Goal: Transaction & Acquisition: Purchase product/service

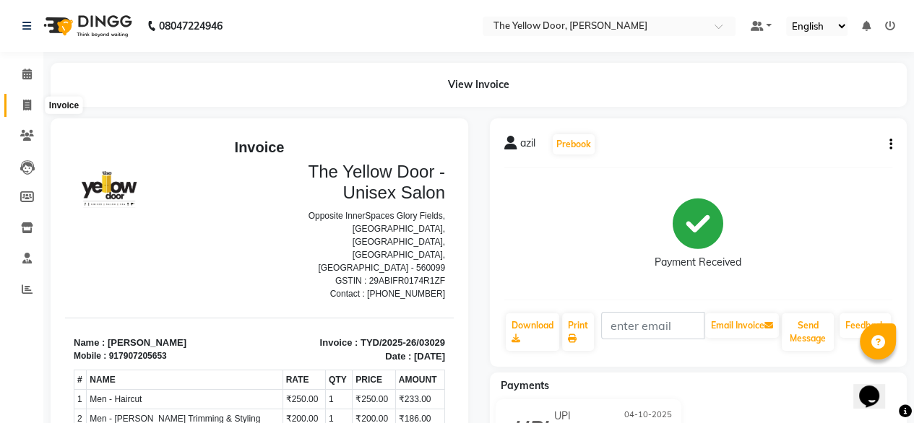
click at [29, 102] on icon at bounding box center [27, 105] width 8 height 11
select select "service"
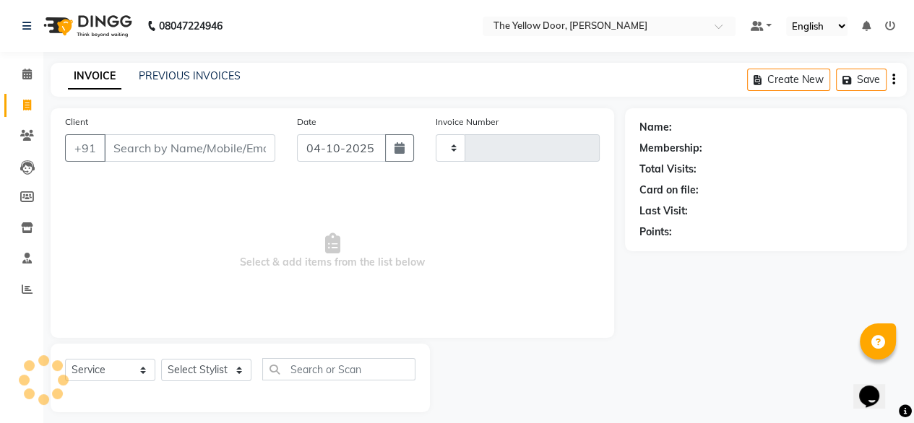
scroll to position [12, 0]
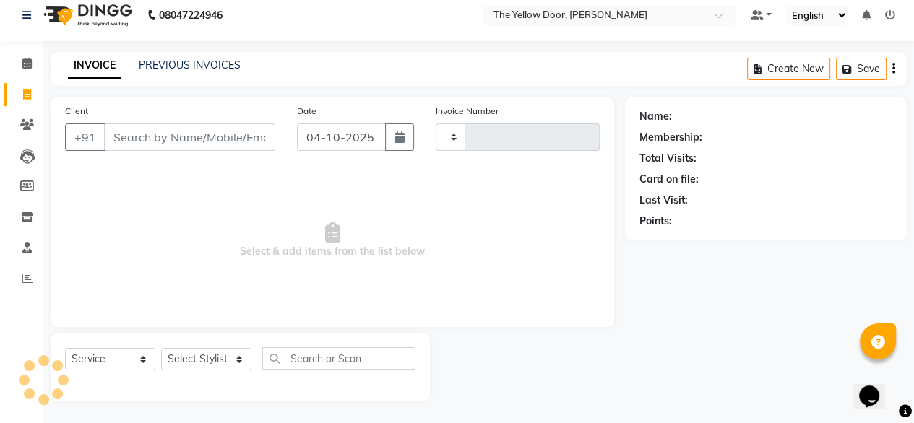
type input "03030"
select select "5650"
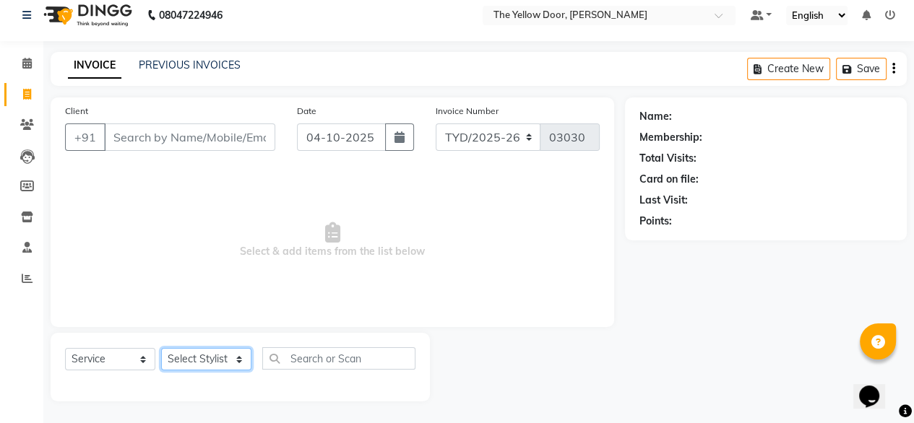
click at [232, 364] on select "Select Stylist [PERSON_NAME] [PERSON_NAME] [PERSON_NAME] Housekeeping Manager […" at bounding box center [206, 359] width 90 height 22
select select "41281"
click at [161, 348] on select "Select Stylist [PERSON_NAME] [PERSON_NAME] [PERSON_NAME] Housekeeping Manager […" at bounding box center [206, 359] width 90 height 22
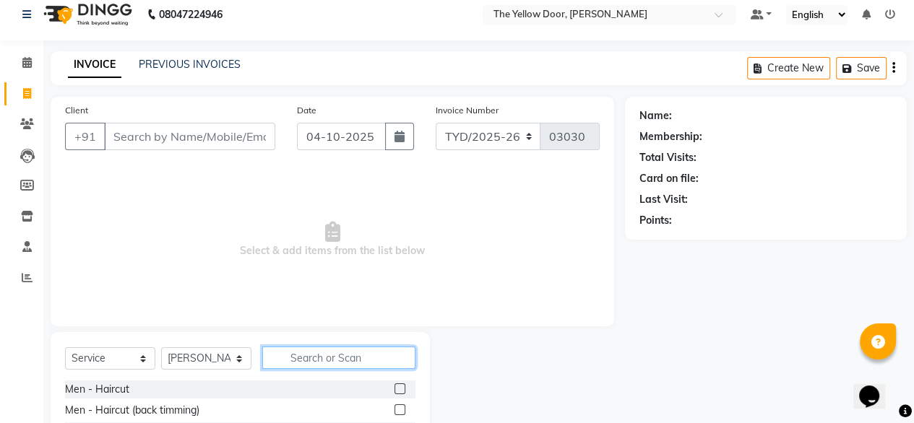
click at [344, 361] on input "text" at bounding box center [338, 358] width 153 height 22
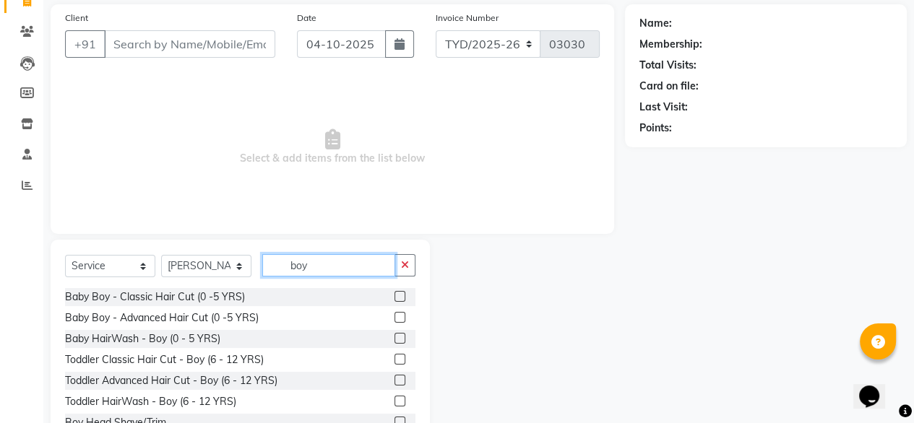
scroll to position [109, 0]
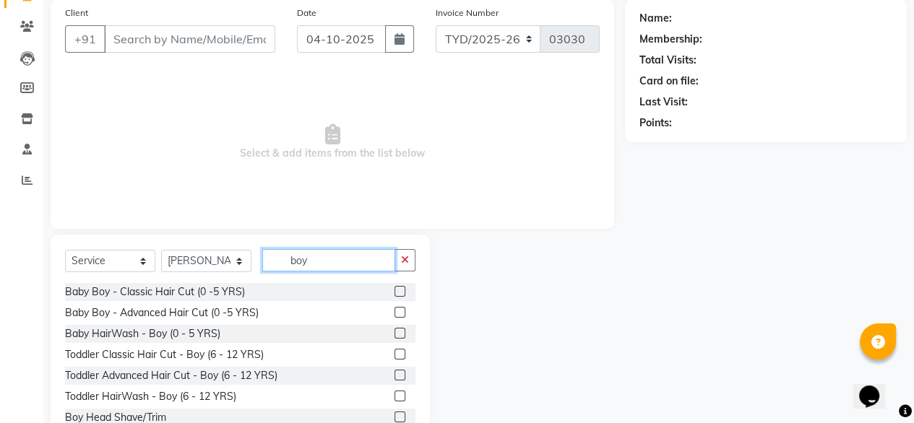
type input "boy"
click at [394, 353] on label at bounding box center [399, 354] width 11 height 11
click at [394, 353] on input "checkbox" at bounding box center [398, 354] width 9 height 9
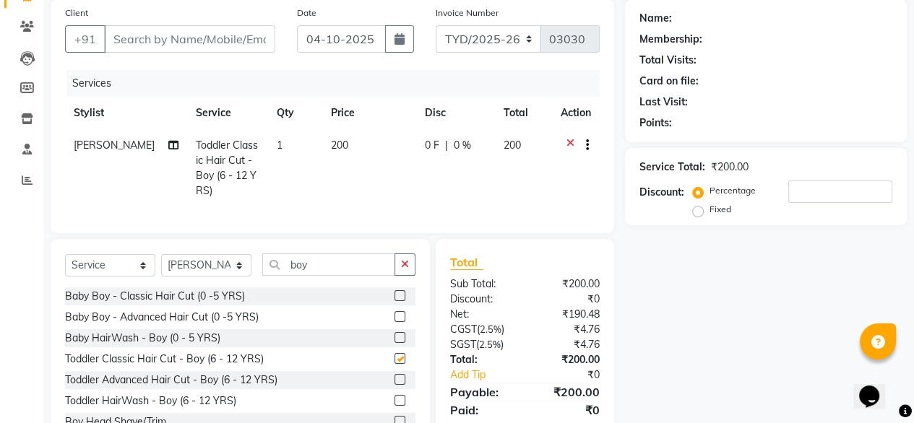
checkbox input "false"
click at [227, 272] on select "Select Stylist [PERSON_NAME] [PERSON_NAME] [PERSON_NAME] Housekeeping Manager […" at bounding box center [206, 265] width 90 height 22
select select "36569"
click at [161, 266] on select "Select Stylist [PERSON_NAME] [PERSON_NAME] [PERSON_NAME] Housekeeping Manager […" at bounding box center [206, 265] width 90 height 22
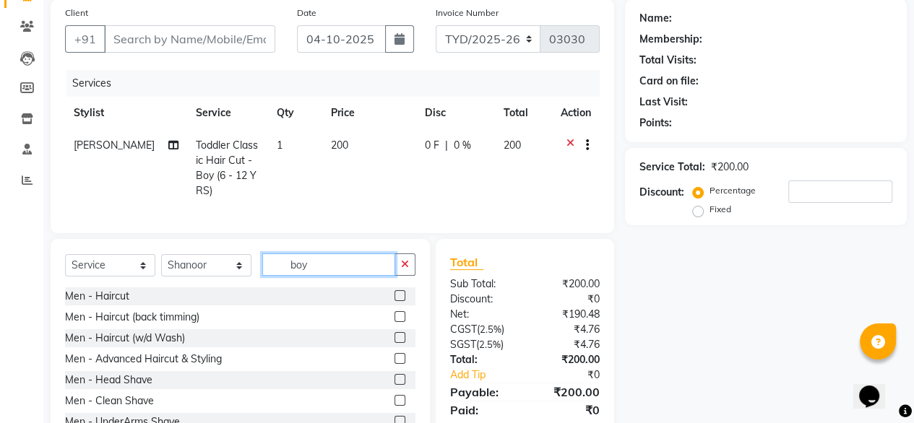
click at [316, 276] on input "boy" at bounding box center [328, 265] width 133 height 22
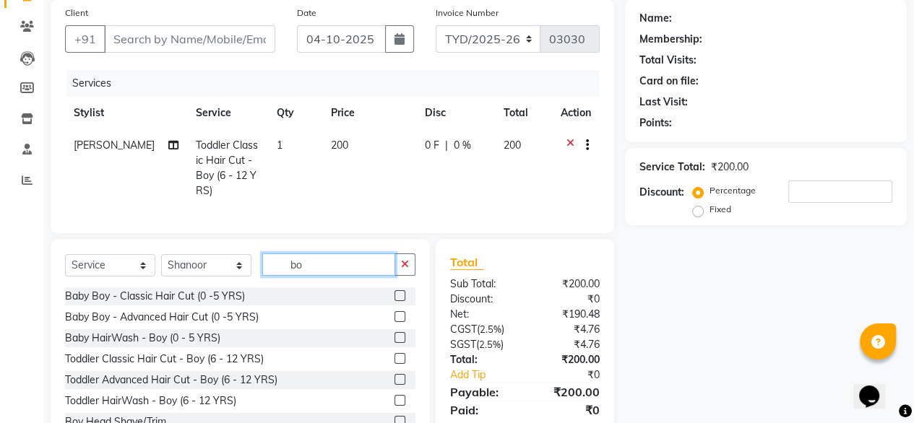
type input "boy"
click at [394, 364] on label at bounding box center [399, 358] width 11 height 11
click at [394, 364] on input "checkbox" at bounding box center [398, 359] width 9 height 9
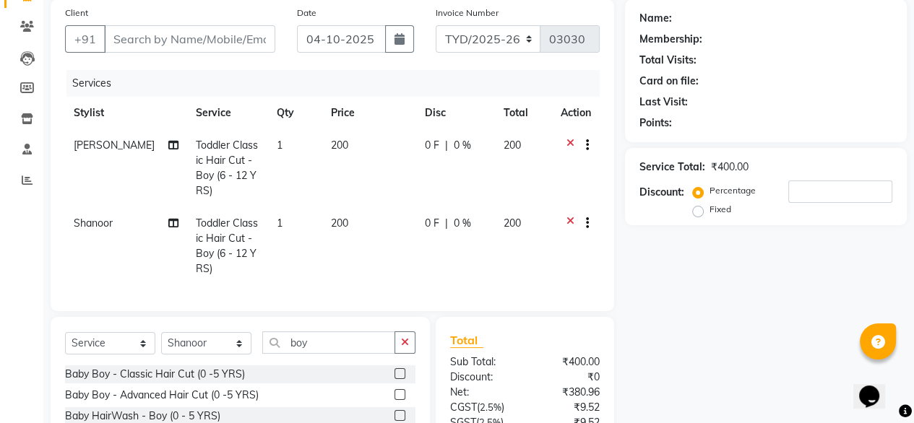
checkbox input "false"
click at [344, 348] on input "boy" at bounding box center [328, 343] width 133 height 22
type input "b"
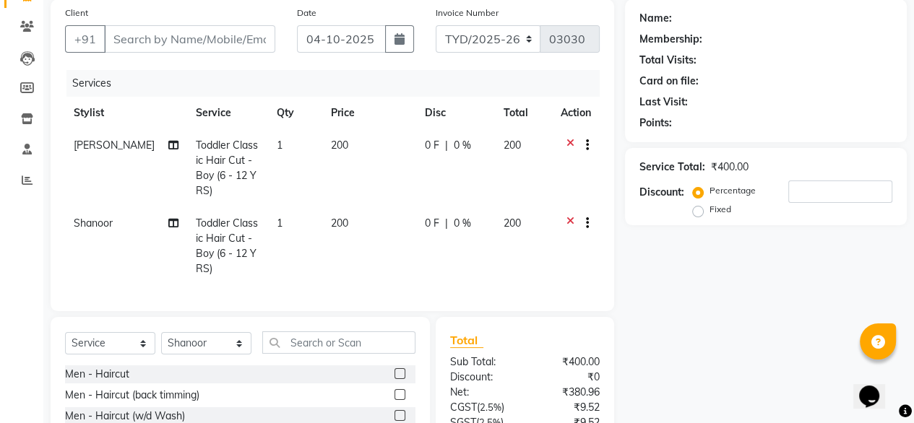
click at [394, 379] on label at bounding box center [399, 373] width 11 height 11
click at [394, 379] on input "checkbox" at bounding box center [398, 374] width 9 height 9
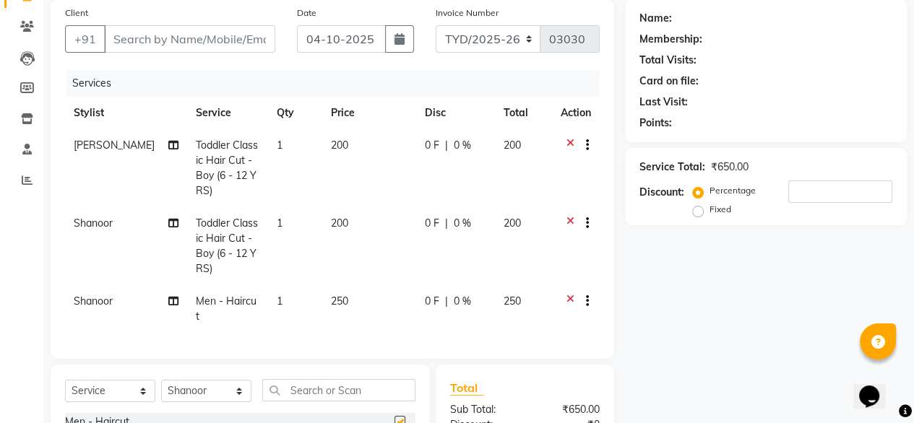
checkbox input "false"
click at [337, 381] on input "text" at bounding box center [338, 390] width 153 height 22
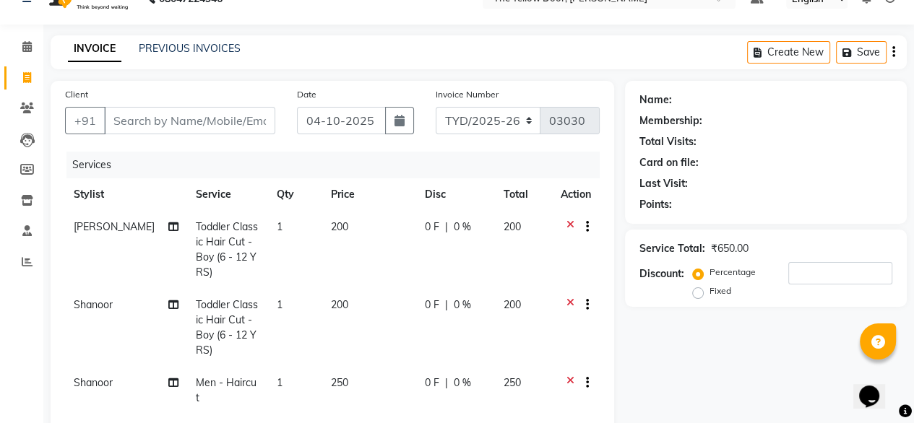
scroll to position [0, 0]
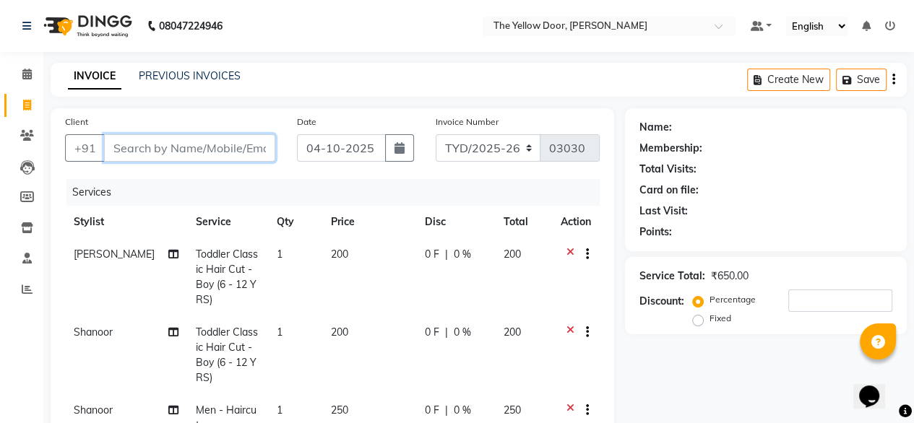
click at [218, 145] on input "Client" at bounding box center [189, 147] width 171 height 27
type input "9"
type input "0"
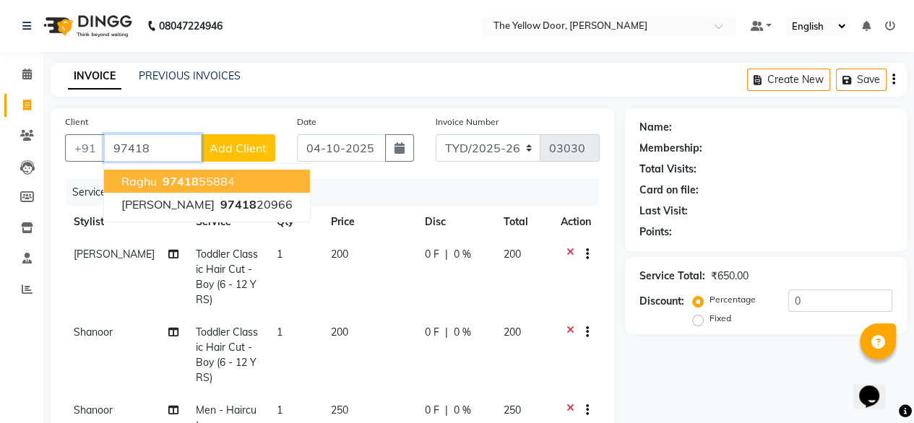
click at [194, 184] on span "97418" at bounding box center [181, 181] width 36 height 14
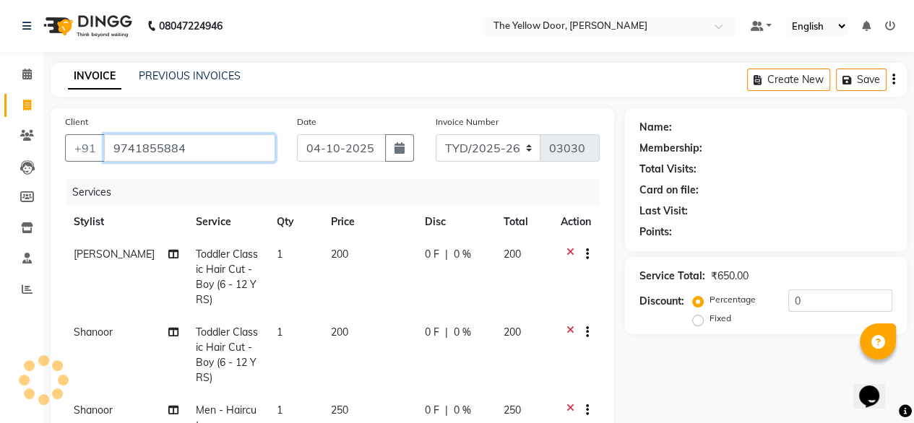
type input "9741855884"
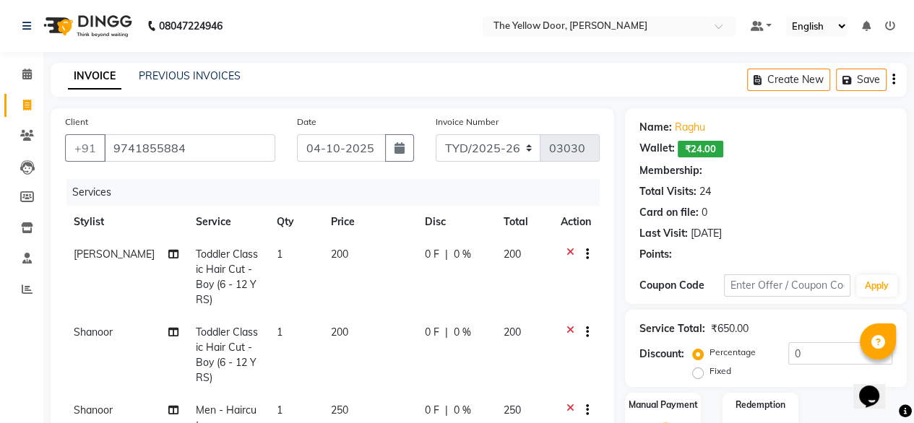
radio input "false"
radio input "true"
select select "1: Object"
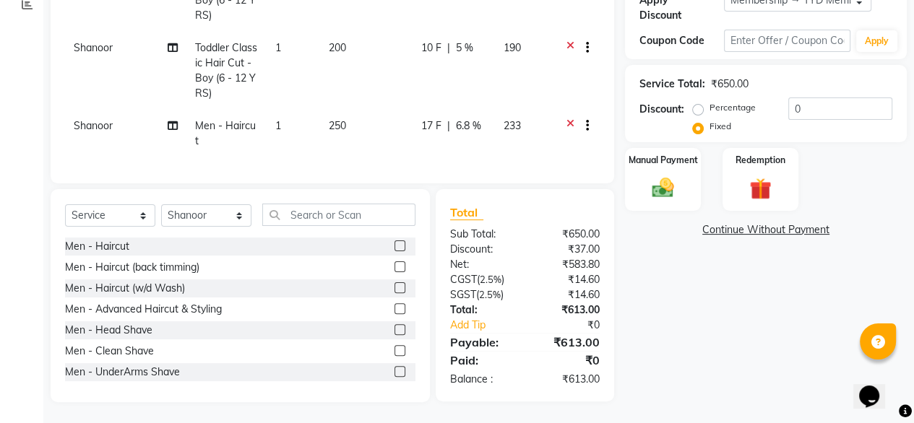
scroll to position [98, 0]
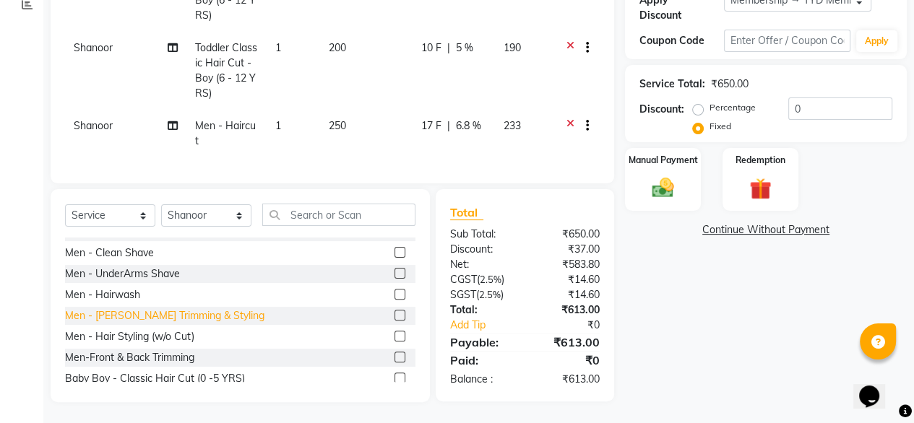
click at [143, 321] on div "Men - [PERSON_NAME] Trimming & Styling" at bounding box center [164, 315] width 199 height 15
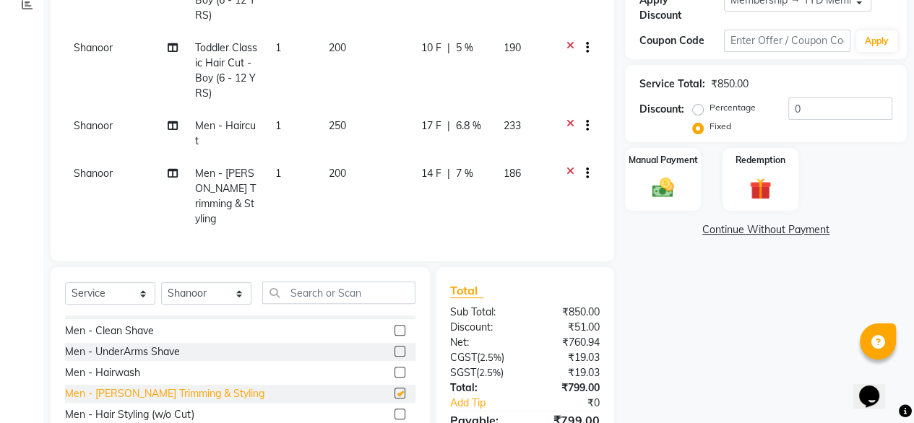
checkbox input "false"
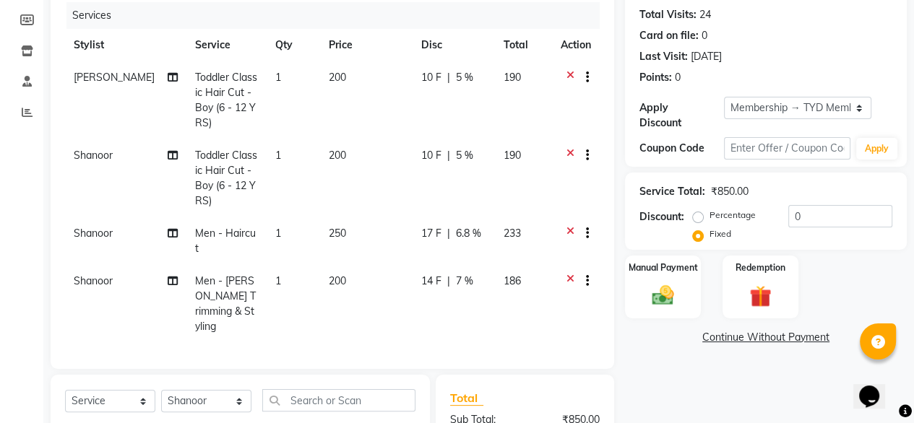
scroll to position [176, 0]
click at [656, 283] on img at bounding box center [662, 296] width 37 height 26
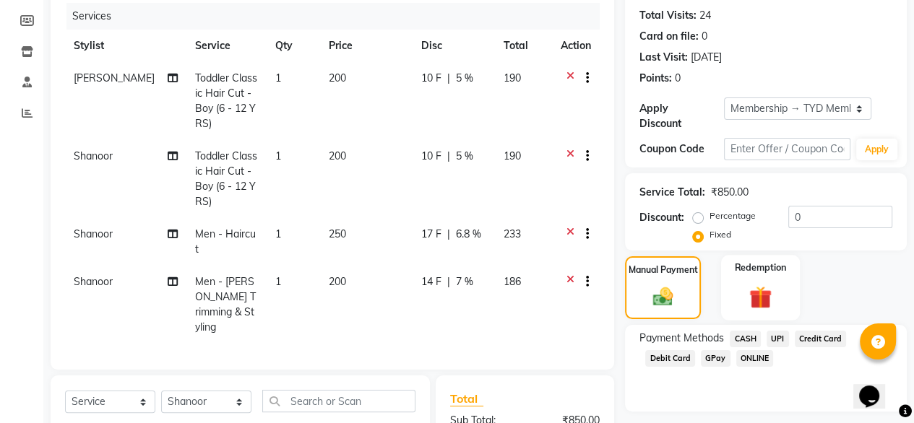
click at [731, 263] on div "Redemption" at bounding box center [760, 288] width 79 height 66
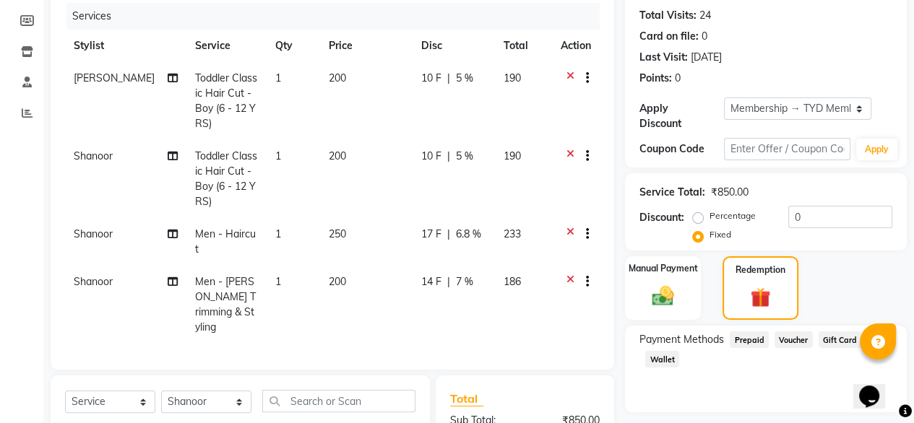
click at [662, 351] on span "Wallet" at bounding box center [662, 359] width 34 height 17
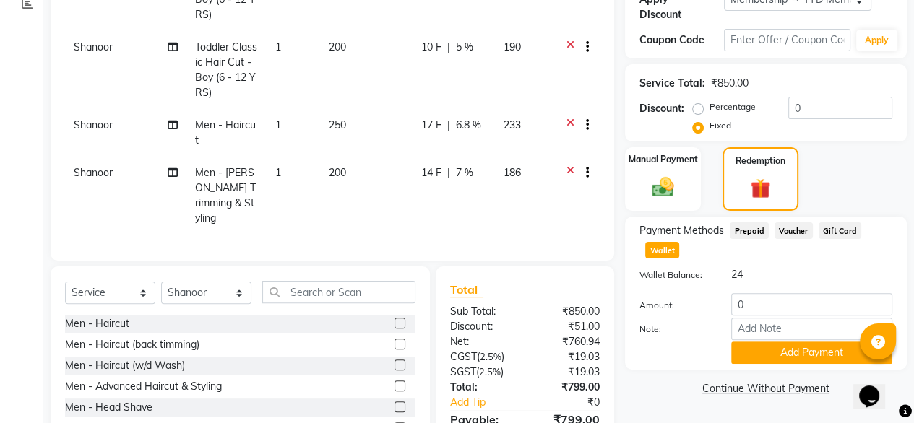
scroll to position [287, 0]
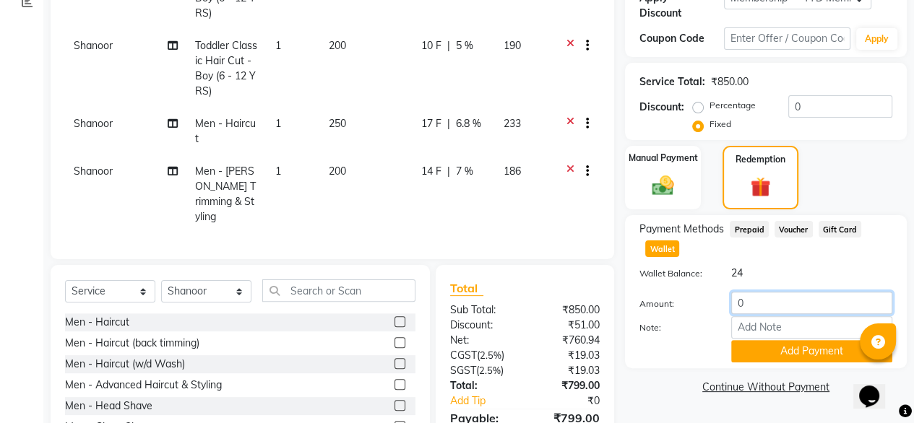
click at [775, 295] on input "0" at bounding box center [811, 303] width 161 height 22
type input "24"
click at [765, 340] on button "Add Payment" at bounding box center [811, 351] width 161 height 22
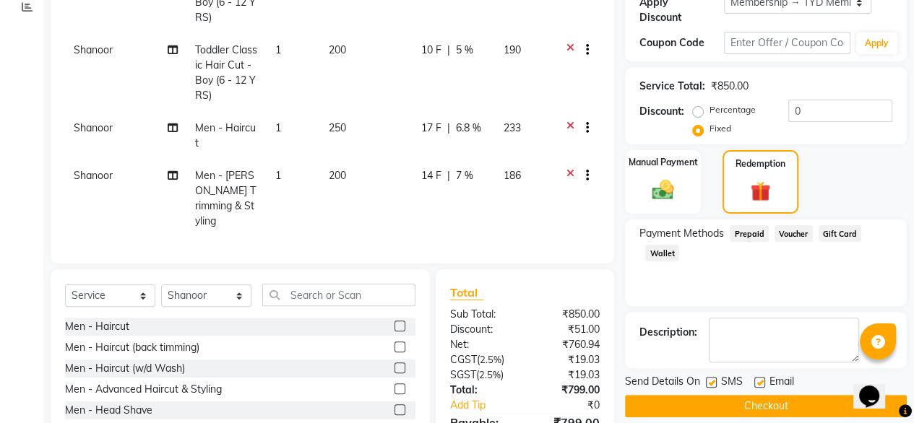
scroll to position [377, 0]
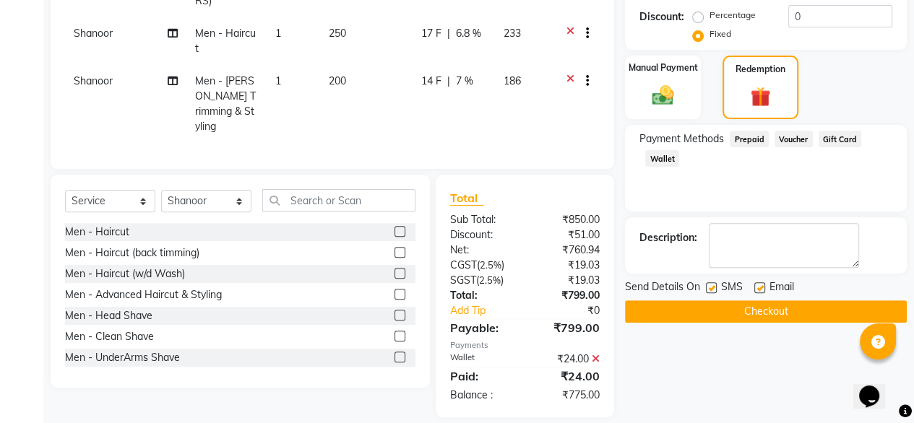
click at [665, 304] on button "Checkout" at bounding box center [766, 312] width 282 height 22
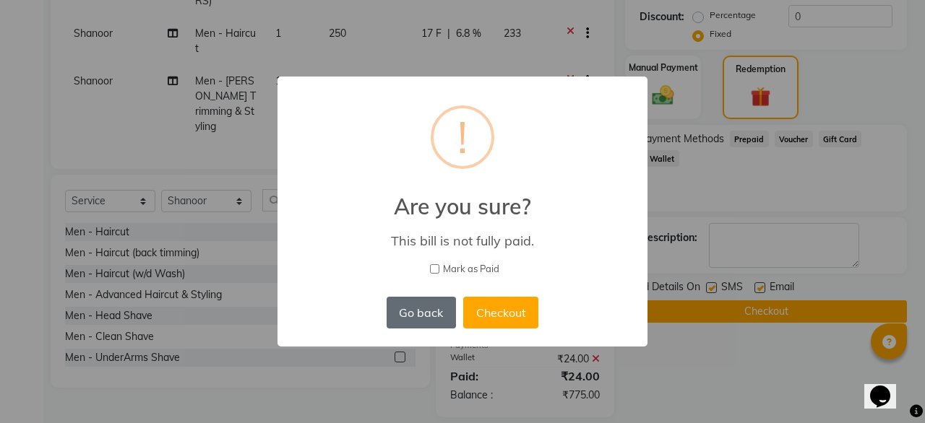
click at [431, 311] on button "Go back" at bounding box center [421, 313] width 69 height 32
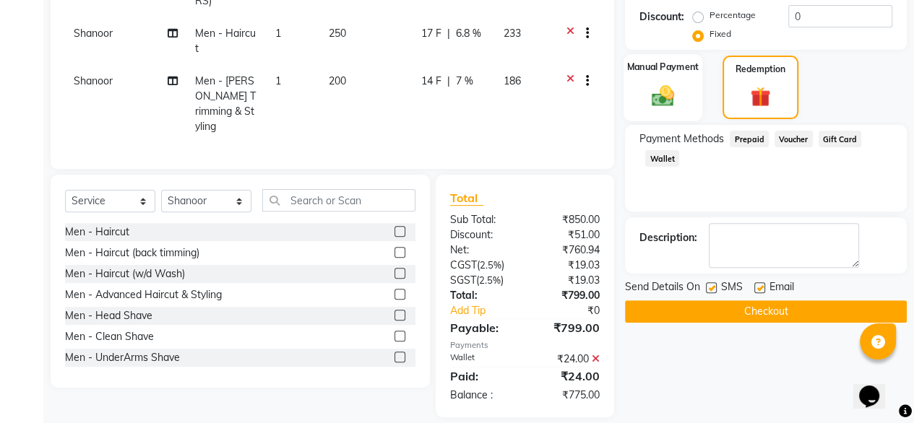
click at [665, 92] on img at bounding box center [662, 95] width 37 height 26
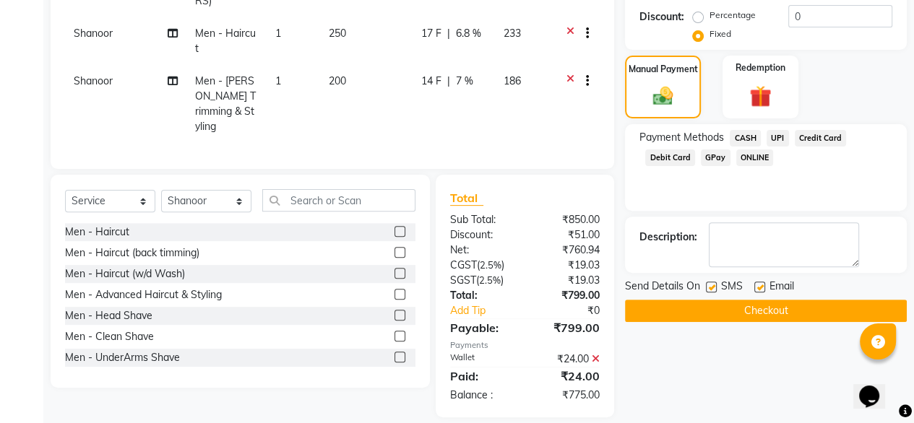
click at [783, 130] on span "UPI" at bounding box center [778, 138] width 22 height 17
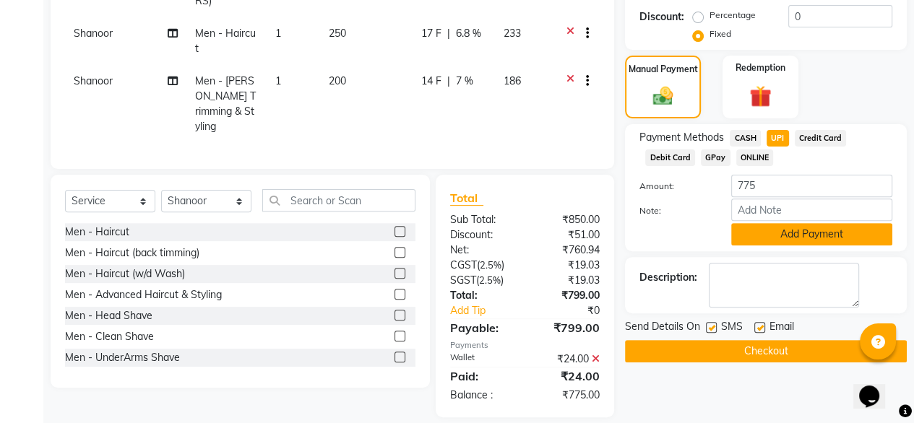
click at [774, 223] on button "Add Payment" at bounding box center [811, 234] width 161 height 22
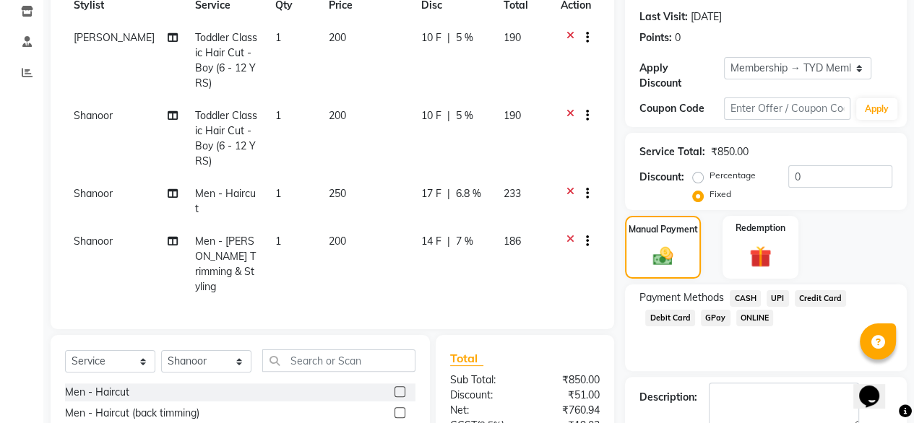
scroll to position [392, 0]
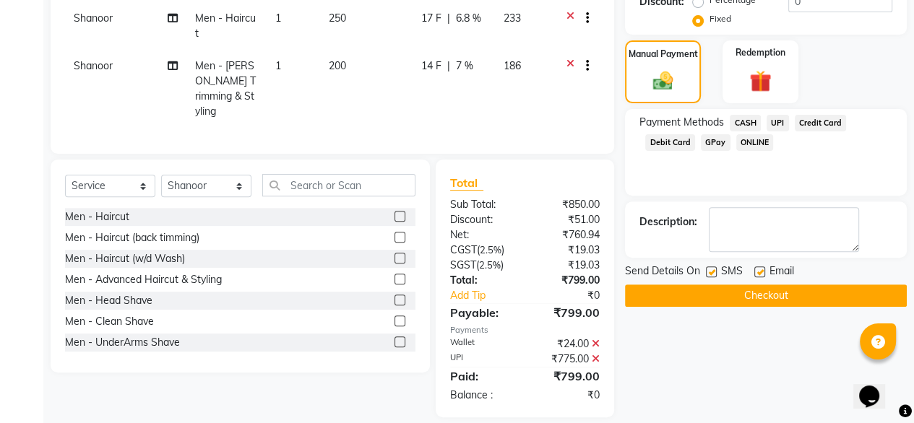
click at [597, 339] on icon at bounding box center [596, 344] width 8 height 10
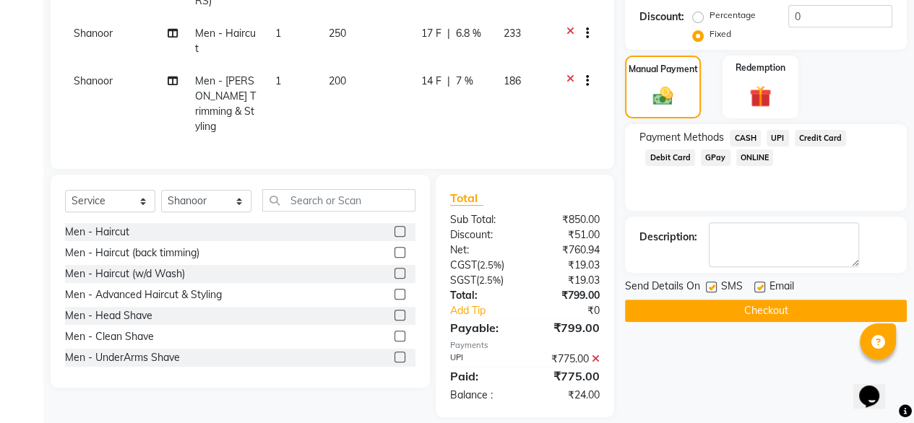
click at [592, 354] on icon at bounding box center [596, 359] width 8 height 10
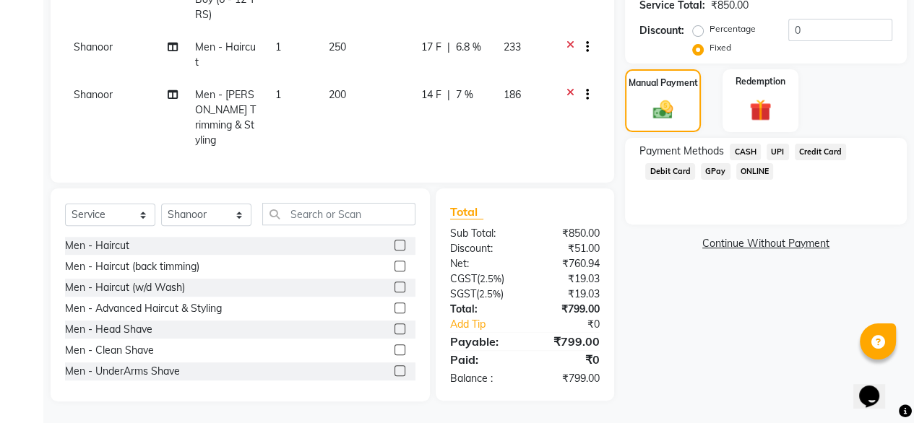
scroll to position [348, 0]
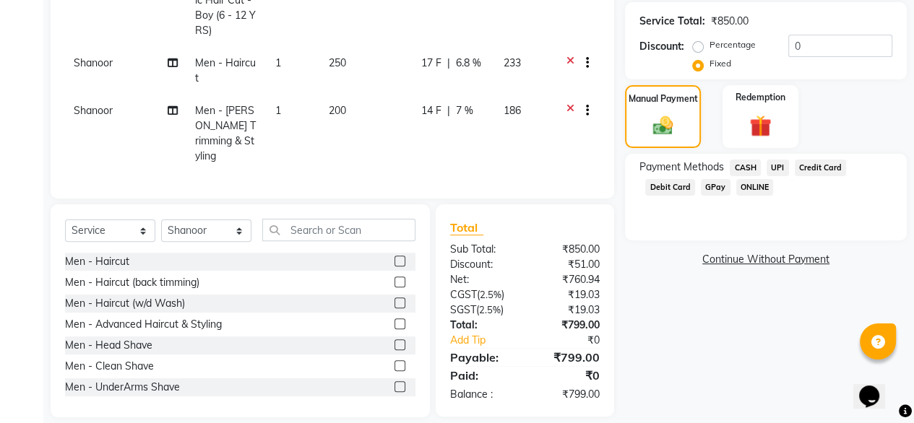
click at [777, 161] on span "UPI" at bounding box center [778, 168] width 22 height 17
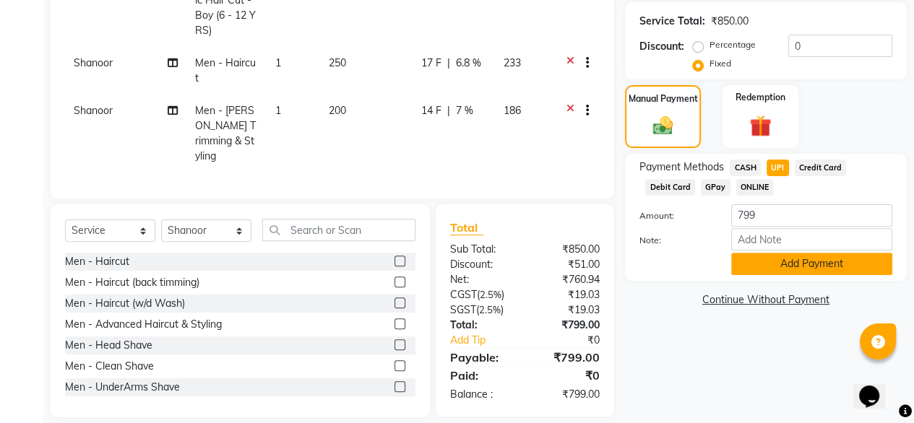
click at [787, 253] on button "Add Payment" at bounding box center [811, 264] width 161 height 22
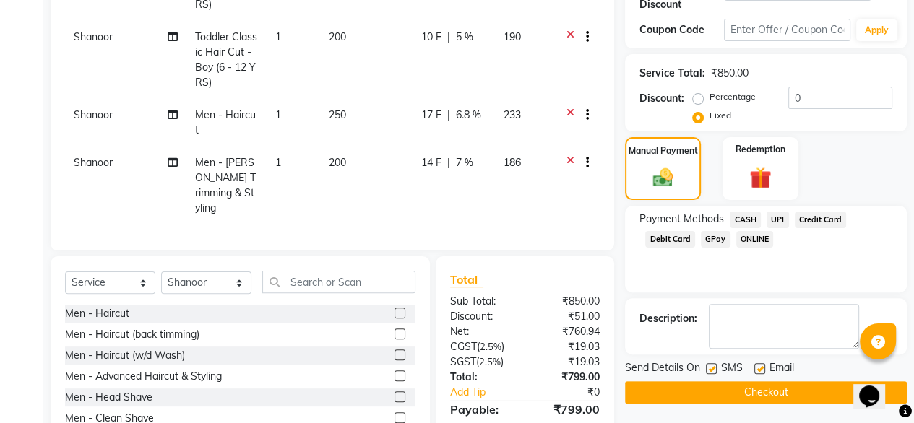
scroll to position [377, 0]
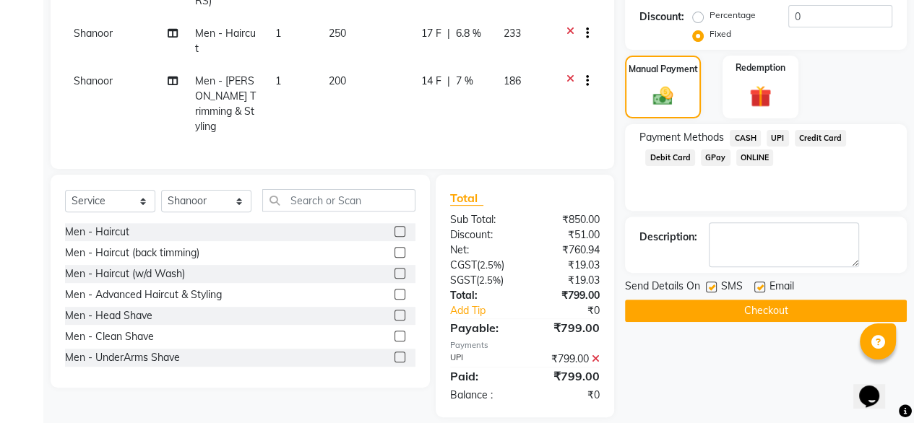
click at [716, 300] on button "Checkout" at bounding box center [766, 311] width 282 height 22
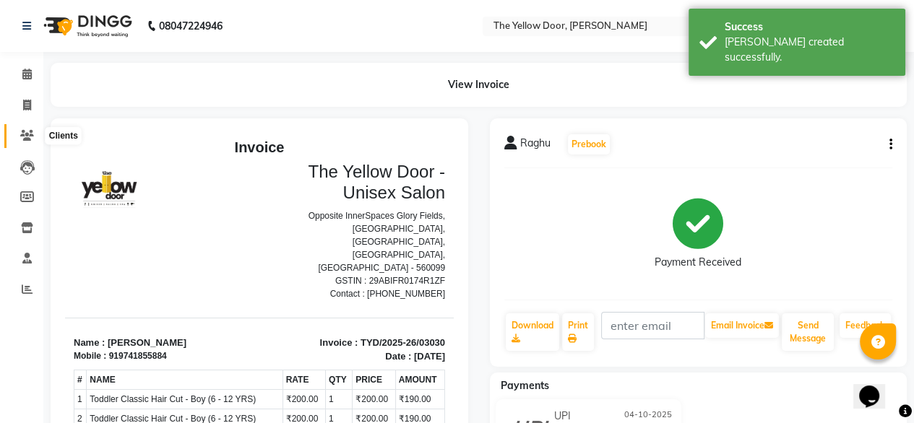
click at [32, 137] on icon at bounding box center [27, 135] width 14 height 11
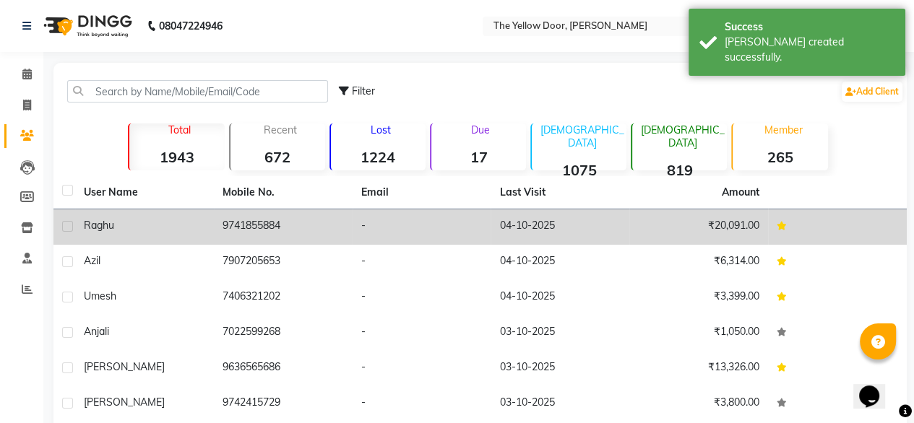
click at [342, 218] on td "9741855884" at bounding box center [283, 227] width 139 height 35
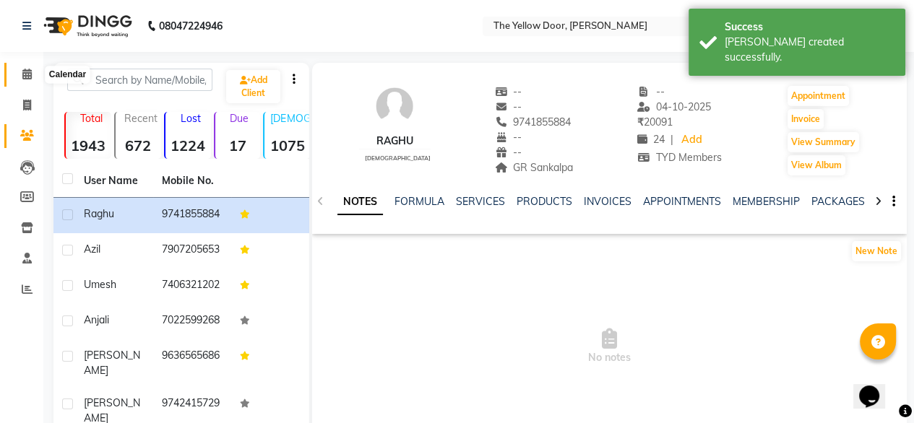
click at [30, 76] on icon at bounding box center [26, 74] width 9 height 11
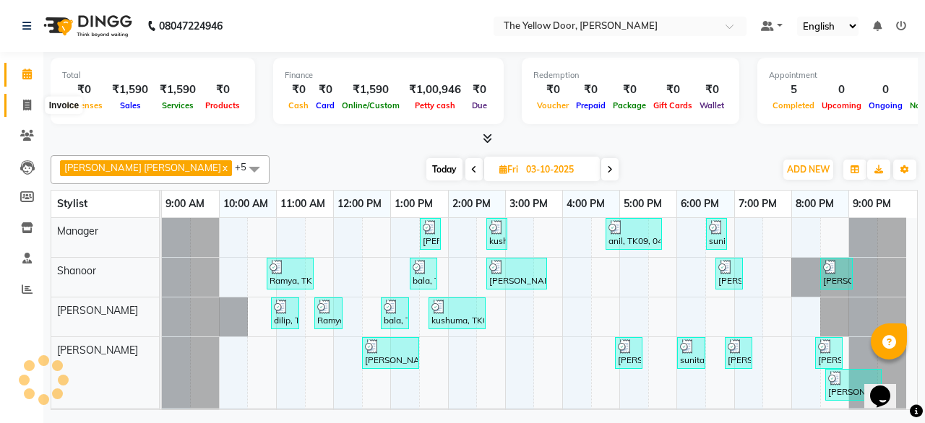
click at [31, 111] on span at bounding box center [26, 106] width 25 height 17
select select "service"
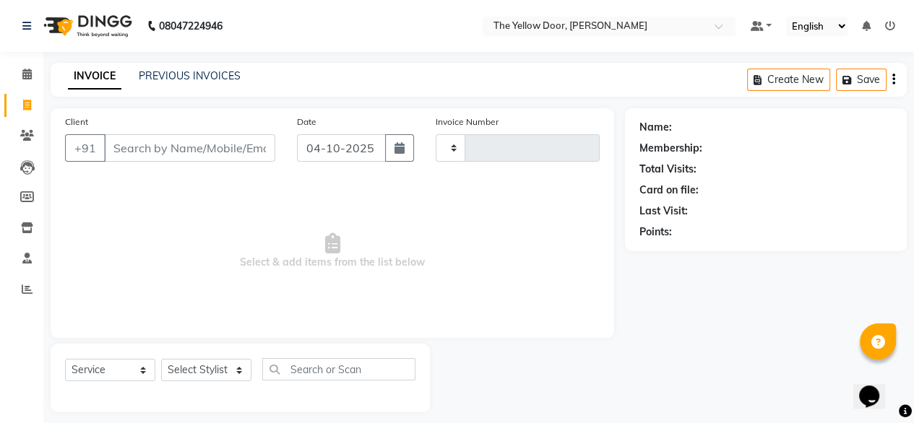
type input "03031"
select select "5650"
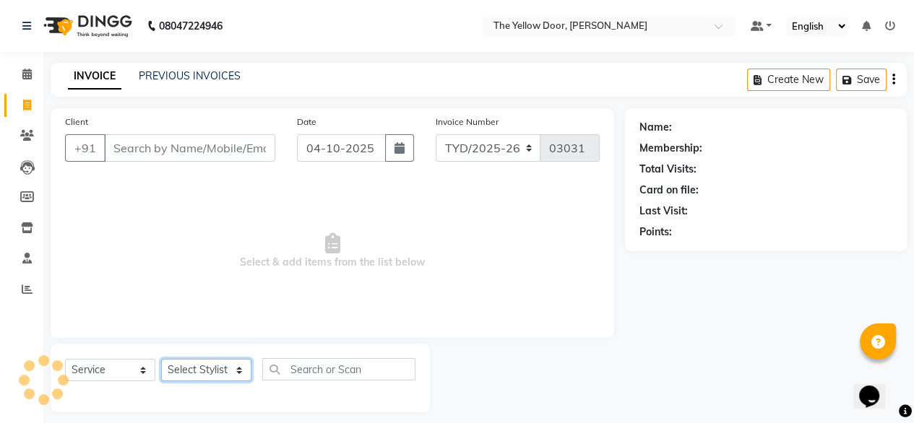
click at [204, 379] on select "Select Stylist" at bounding box center [206, 370] width 90 height 22
click at [195, 362] on select "Select Stylist" at bounding box center [206, 370] width 90 height 22
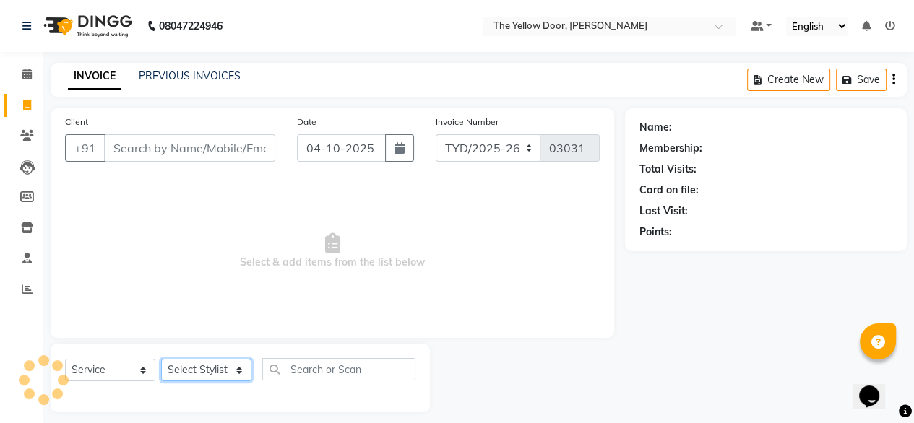
click at [195, 362] on select "Select Stylist" at bounding box center [206, 370] width 90 height 22
click at [486, 353] on div at bounding box center [527, 378] width 195 height 69
click at [204, 373] on select "Select Stylist [PERSON_NAME] [PERSON_NAME] [PERSON_NAME] Housekeeping Manager […" at bounding box center [206, 370] width 90 height 22
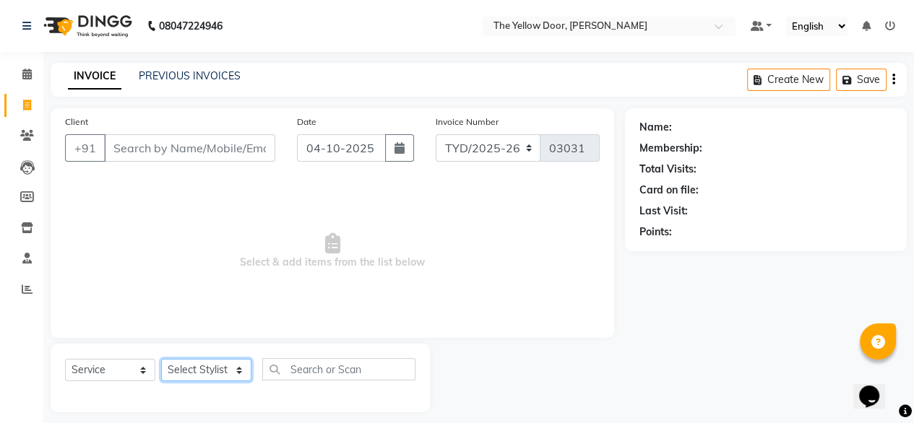
select select "71545"
click at [161, 360] on select "Select Stylist [PERSON_NAME] [PERSON_NAME] [PERSON_NAME] Housekeeping Manager […" at bounding box center [206, 370] width 90 height 22
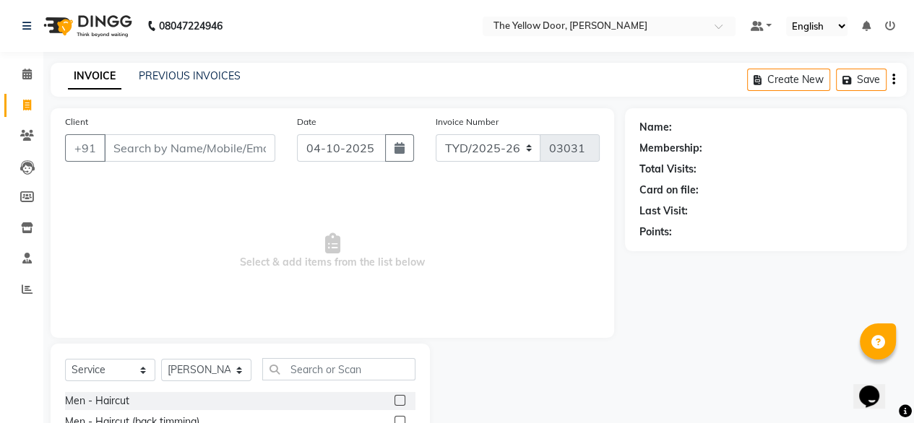
click at [394, 399] on label at bounding box center [399, 400] width 11 height 11
click at [394, 399] on input "checkbox" at bounding box center [398, 401] width 9 height 9
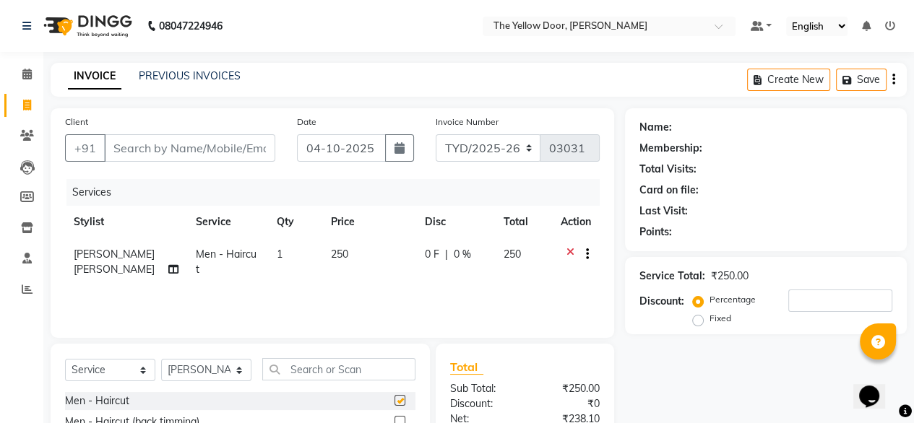
checkbox input "false"
click at [370, 368] on input "text" at bounding box center [338, 369] width 153 height 22
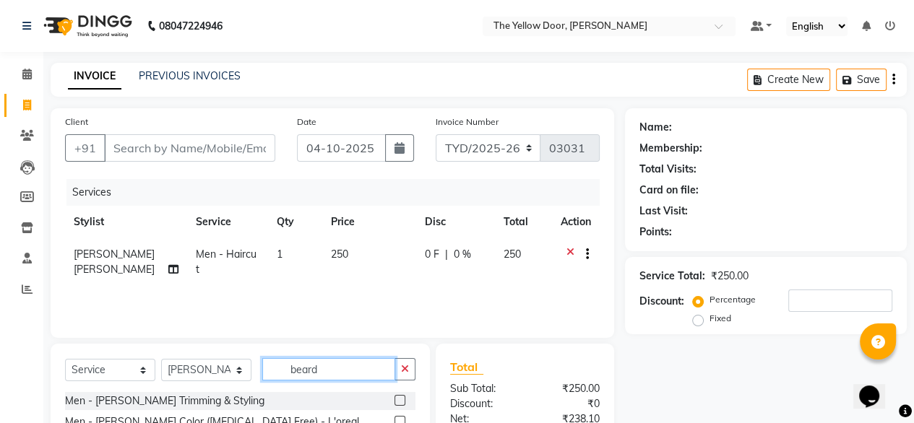
type input "beard"
click at [397, 402] on label at bounding box center [399, 400] width 11 height 11
click at [397, 402] on input "checkbox" at bounding box center [398, 401] width 9 height 9
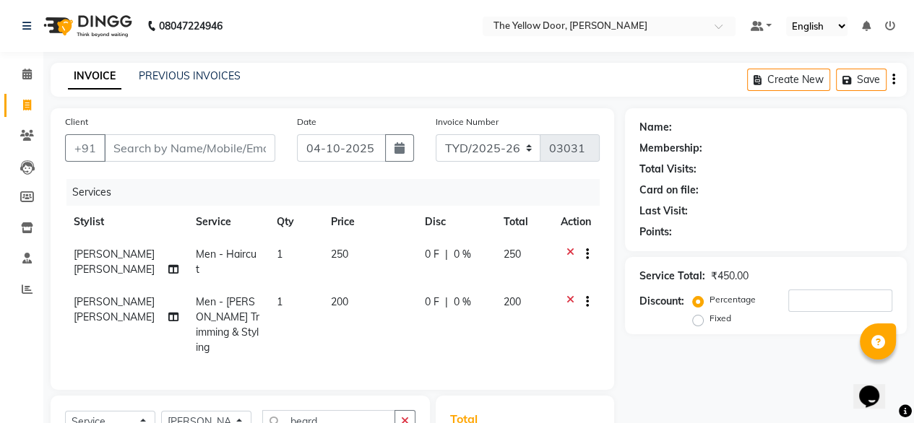
checkbox input "false"
click at [223, 411] on select "Select Stylist [PERSON_NAME] [PERSON_NAME] [PERSON_NAME] Housekeeping Manager […" at bounding box center [206, 422] width 90 height 22
select select "34815"
click at [161, 411] on select "Select Stylist [PERSON_NAME] [PERSON_NAME] [PERSON_NAME] Housekeeping Manager […" at bounding box center [206, 422] width 90 height 22
click at [337, 411] on input "beard" at bounding box center [328, 421] width 133 height 22
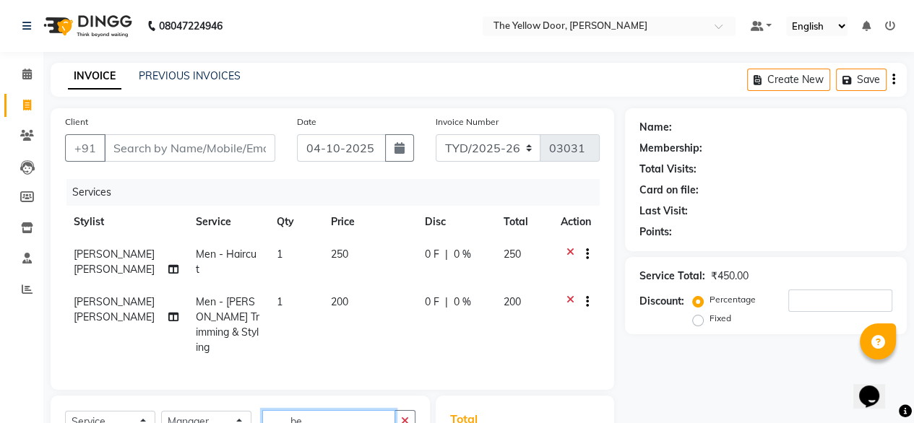
type input "b"
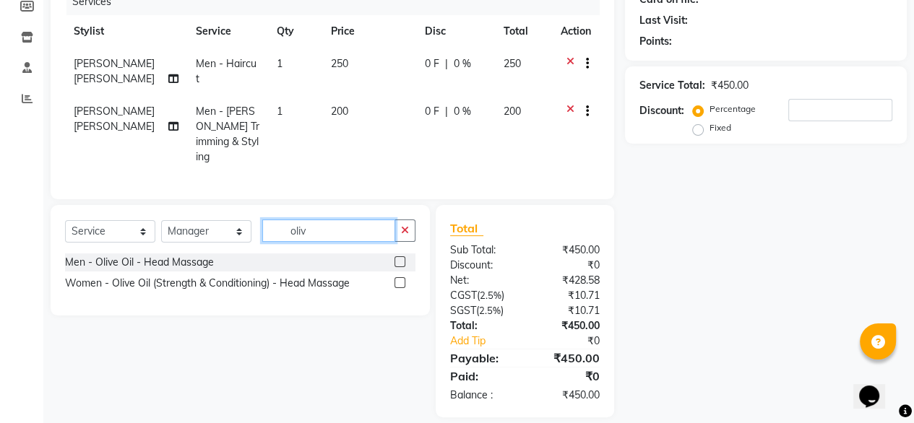
type input "oliv"
click at [396, 256] on label at bounding box center [399, 261] width 11 height 11
click at [396, 258] on input "checkbox" at bounding box center [398, 262] width 9 height 9
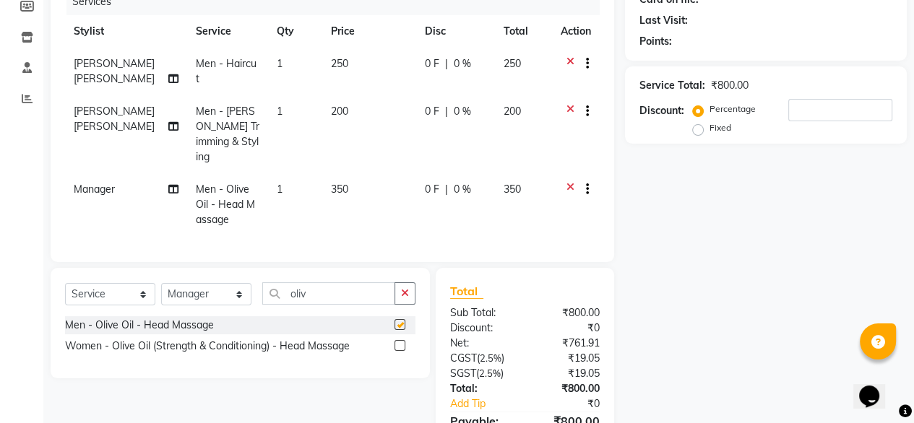
checkbox input "false"
drag, startPoint x: 445, startPoint y: 194, endPoint x: 442, endPoint y: 319, distance: 125.0
click at [448, 265] on div "Client +91 Date [DATE] Invoice Number TYD/2025-26 V/[PHONE_NUMBER] Services Sty…" at bounding box center [332, 199] width 585 height 563
click at [772, 271] on div "Name: Membership: Total Visits: Card on file: Last Visit: Points: Service Total…" at bounding box center [771, 199] width 293 height 563
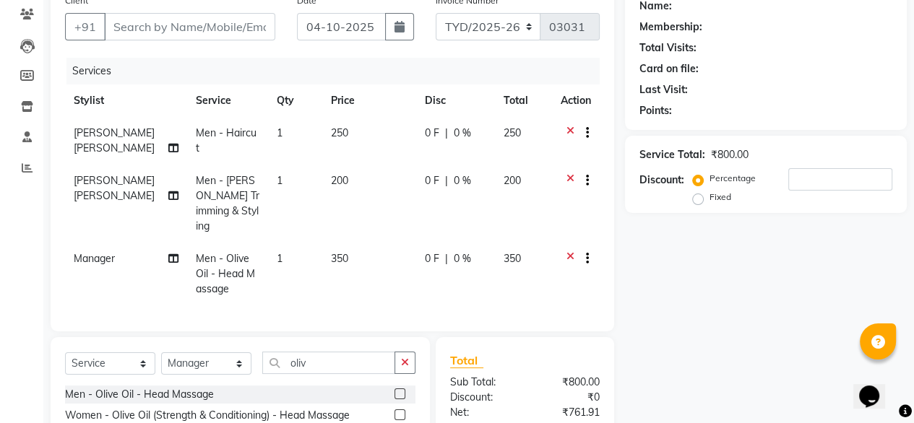
scroll to position [0, 0]
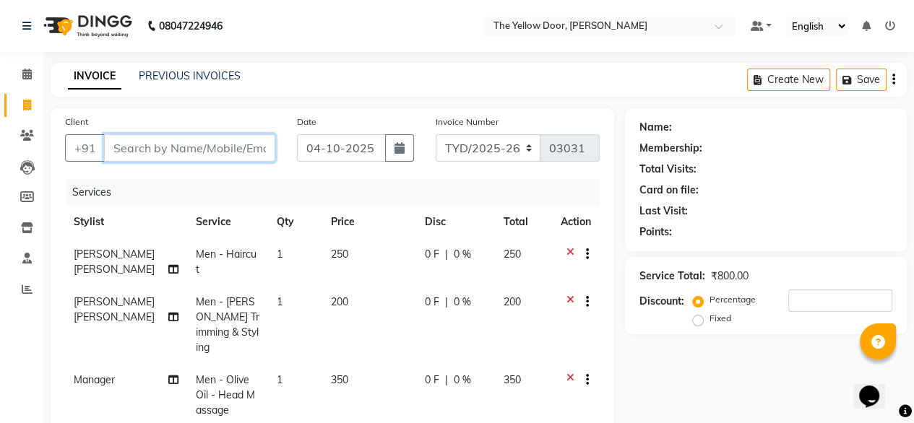
click at [155, 146] on input "Client" at bounding box center [189, 147] width 171 height 27
type input "9"
type input "0"
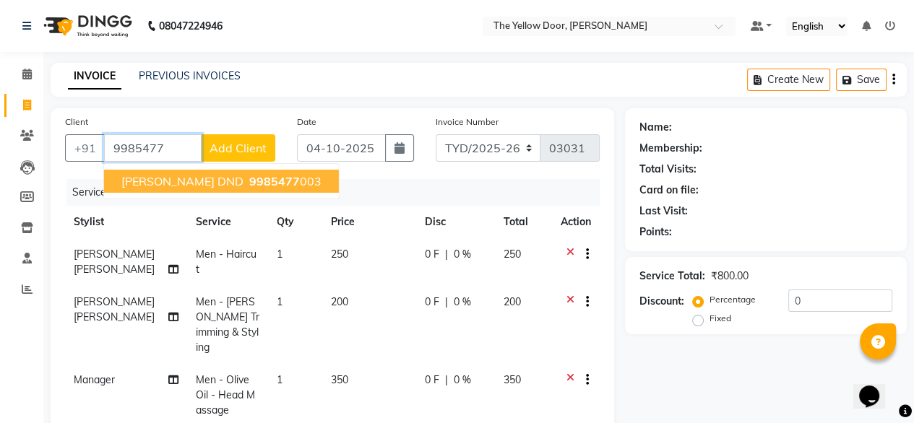
click at [162, 178] on span "[PERSON_NAME] DND" at bounding box center [182, 181] width 122 height 14
type input "9985477003"
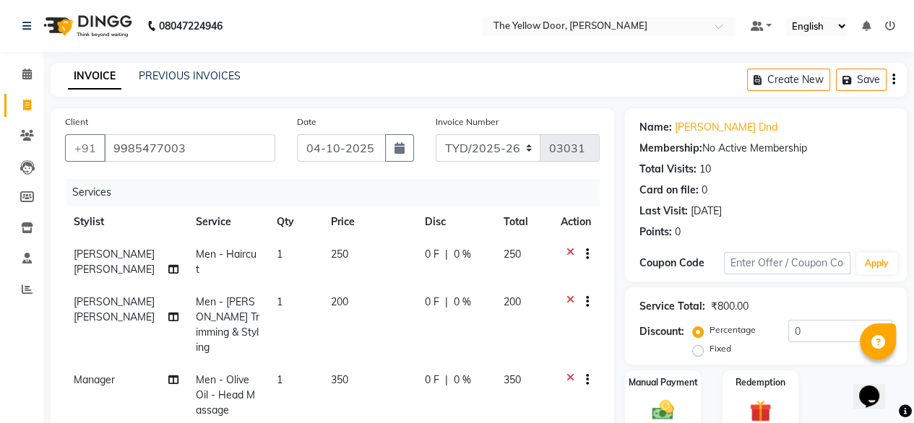
click at [597, 217] on th "Action" at bounding box center [576, 222] width 48 height 33
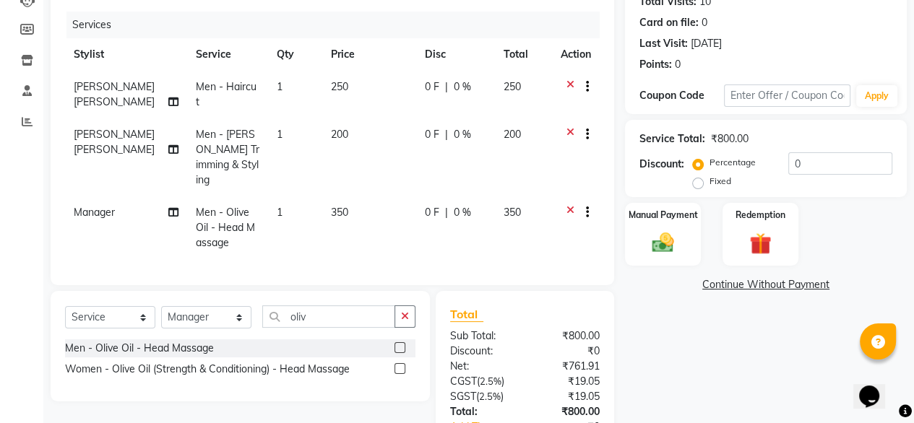
scroll to position [254, 0]
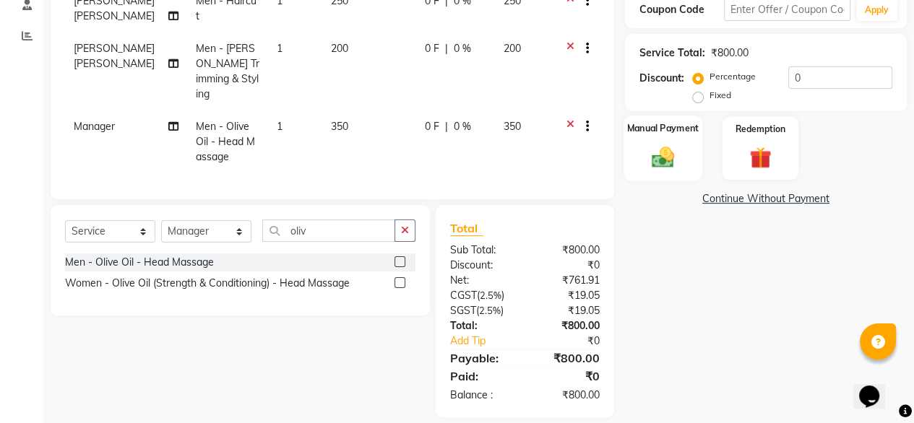
click at [662, 147] on img at bounding box center [662, 157] width 37 height 26
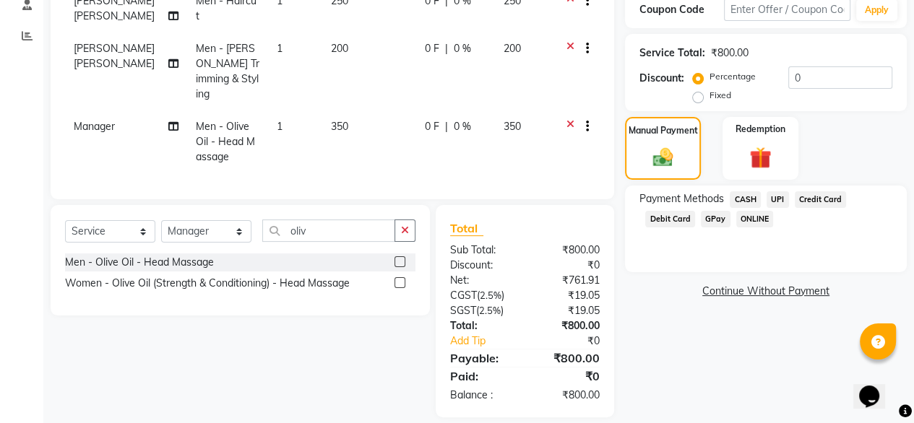
click at [783, 206] on span "UPI" at bounding box center [778, 199] width 22 height 17
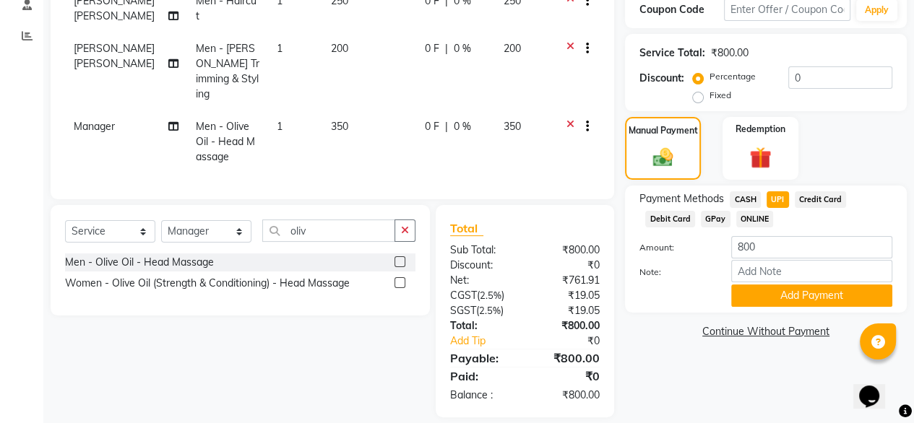
click at [787, 316] on div "Name: [PERSON_NAME] Dnd Membership: No Active Membership Total Visits: 10 Card …" at bounding box center [771, 136] width 293 height 563
click at [799, 296] on button "Add Payment" at bounding box center [811, 296] width 161 height 22
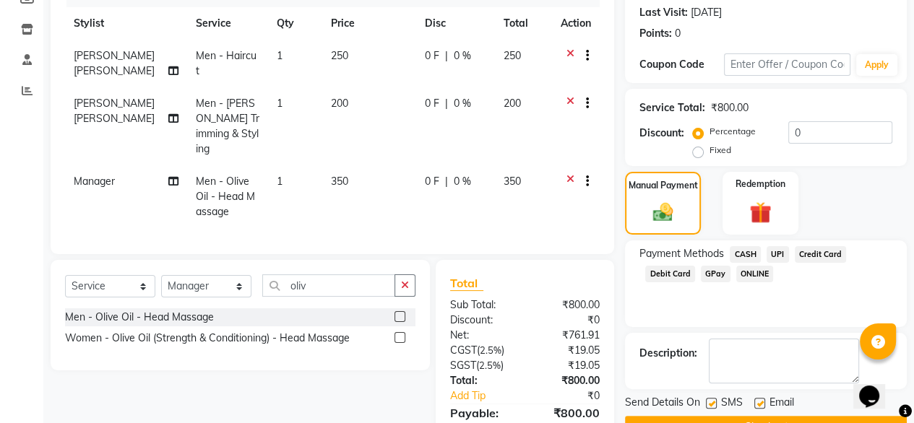
scroll to position [283, 0]
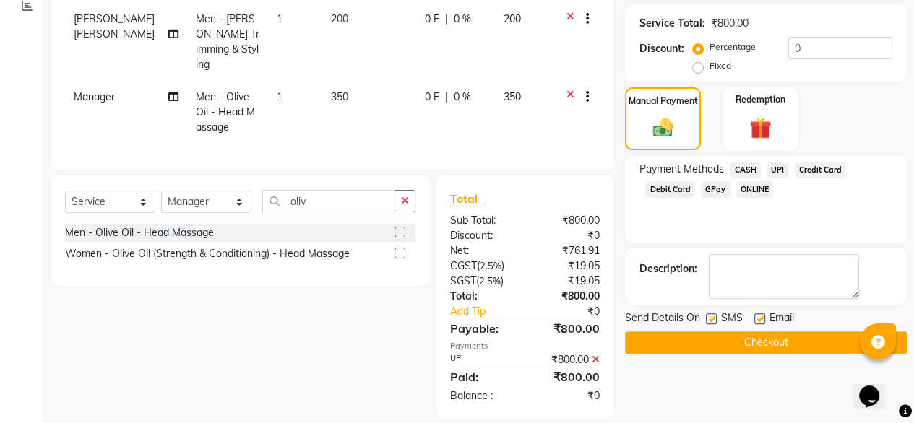
click at [823, 350] on button "Checkout" at bounding box center [766, 343] width 282 height 22
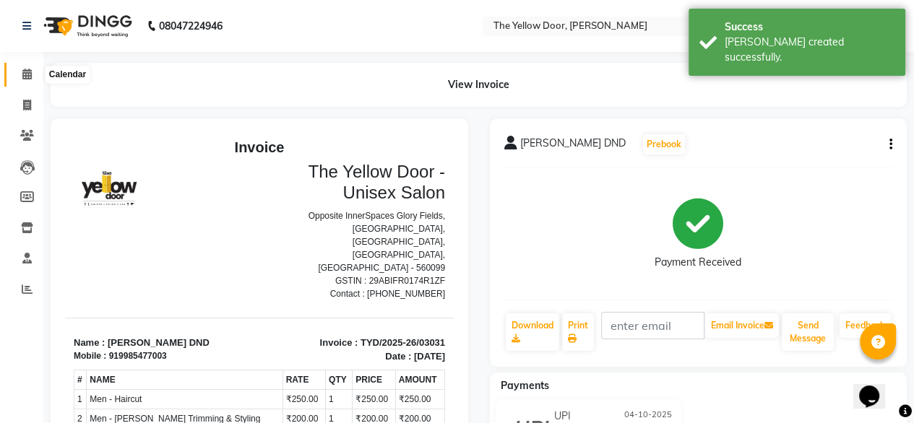
click at [30, 76] on icon at bounding box center [26, 74] width 9 height 11
